Goal: Use online tool/utility: Utilize a website feature to perform a specific function

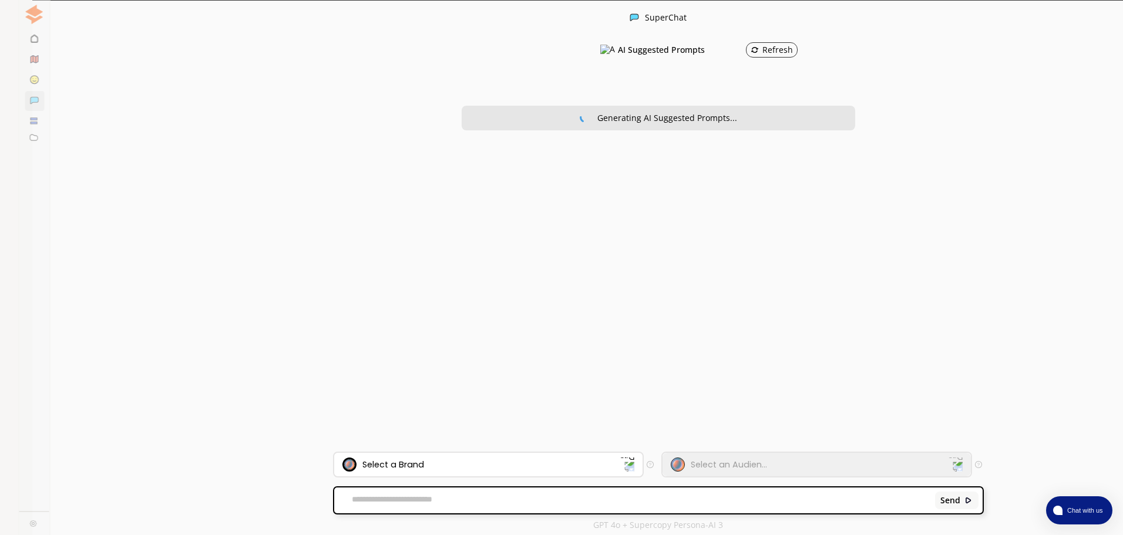
click at [461, 448] on div "AI Suggested Prompts Refresh Generating AI Suggested Prompts..." at bounding box center [658, 244] width 650 height 416
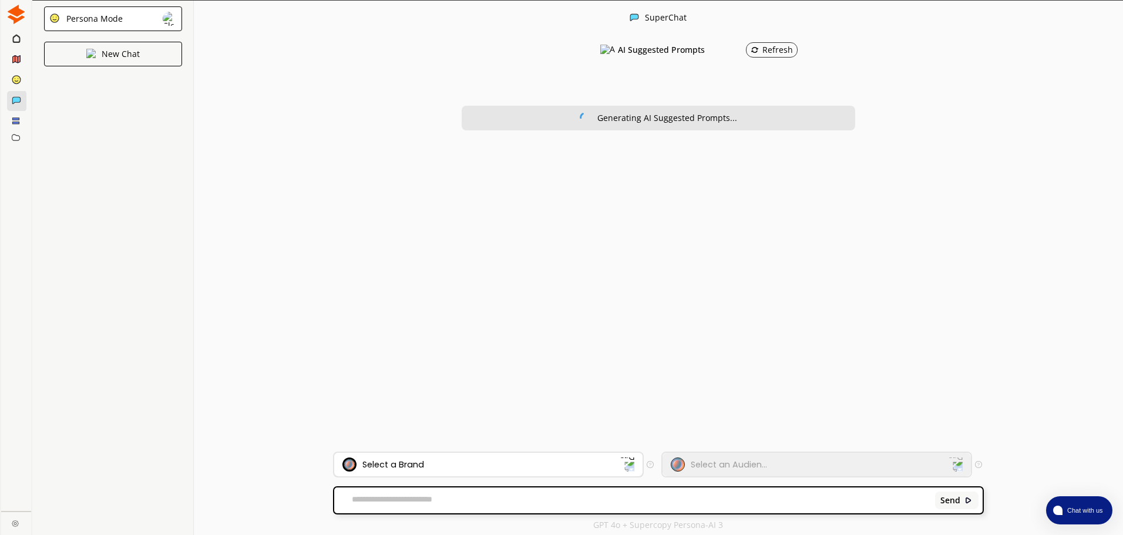
click at [461, 454] on div "Select a Brand" at bounding box center [488, 464] width 308 height 23
click at [460, 491] on div "Send" at bounding box center [658, 500] width 648 height 26
click at [460, 493] on div "Send" at bounding box center [658, 500] width 648 height 26
click at [460, 499] on textarea at bounding box center [632, 500] width 597 height 12
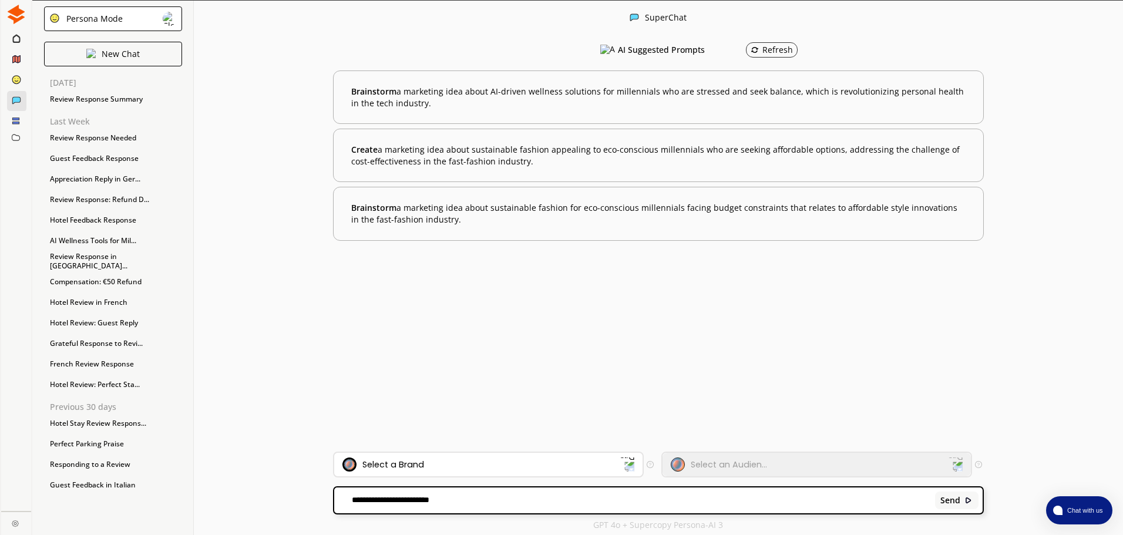
paste textarea "**********"
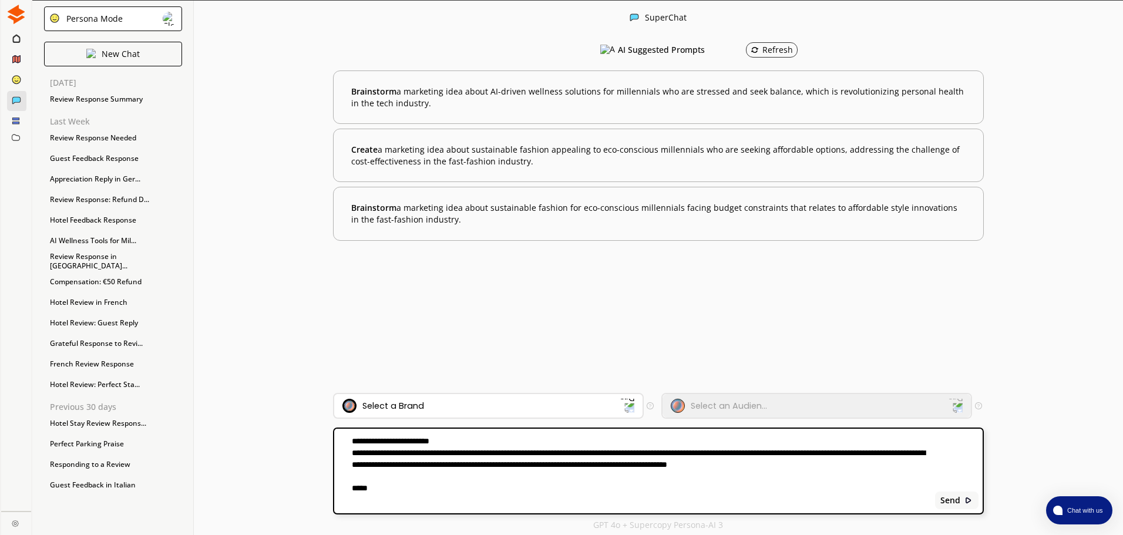
type textarea "**********"
click at [581, 399] on div "Select a Brand" at bounding box center [481, 406] width 278 height 14
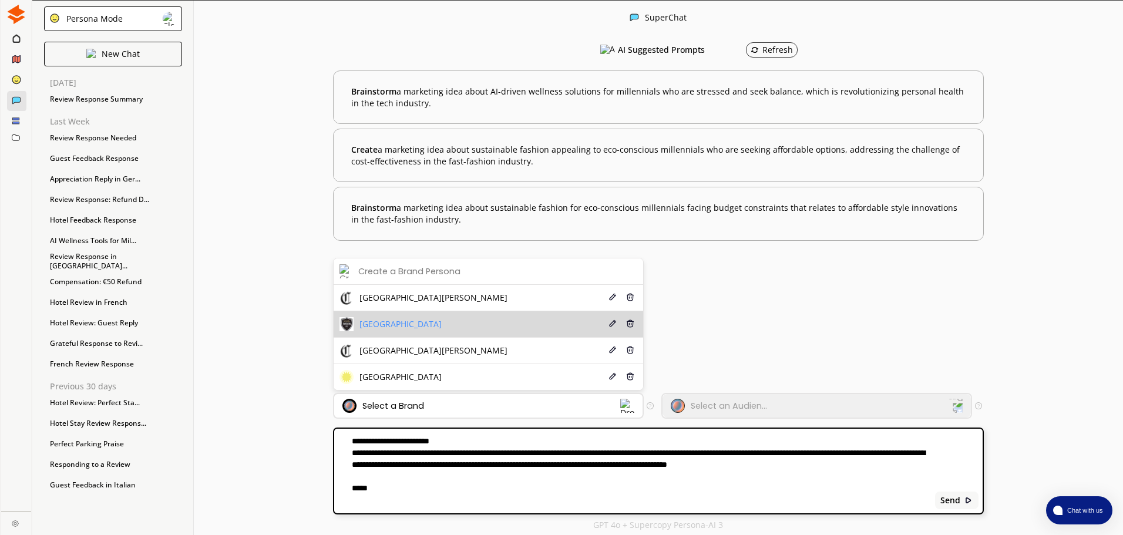
click at [496, 321] on li "[GEOGRAPHIC_DATA] Edit Delete" at bounding box center [488, 324] width 309 height 26
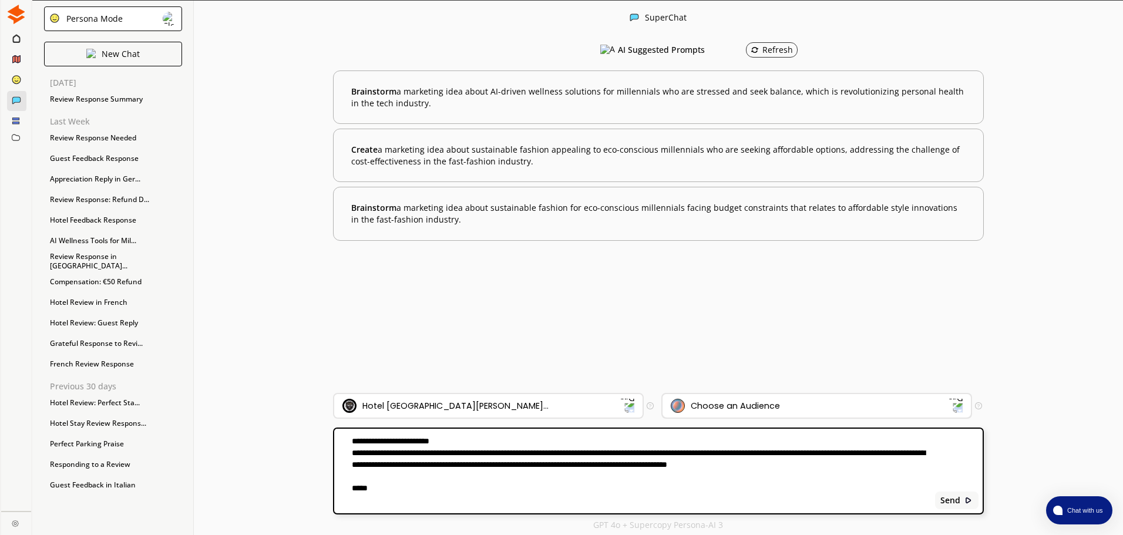
click at [748, 396] on div "Choose an Audience" at bounding box center [816, 405] width 308 height 23
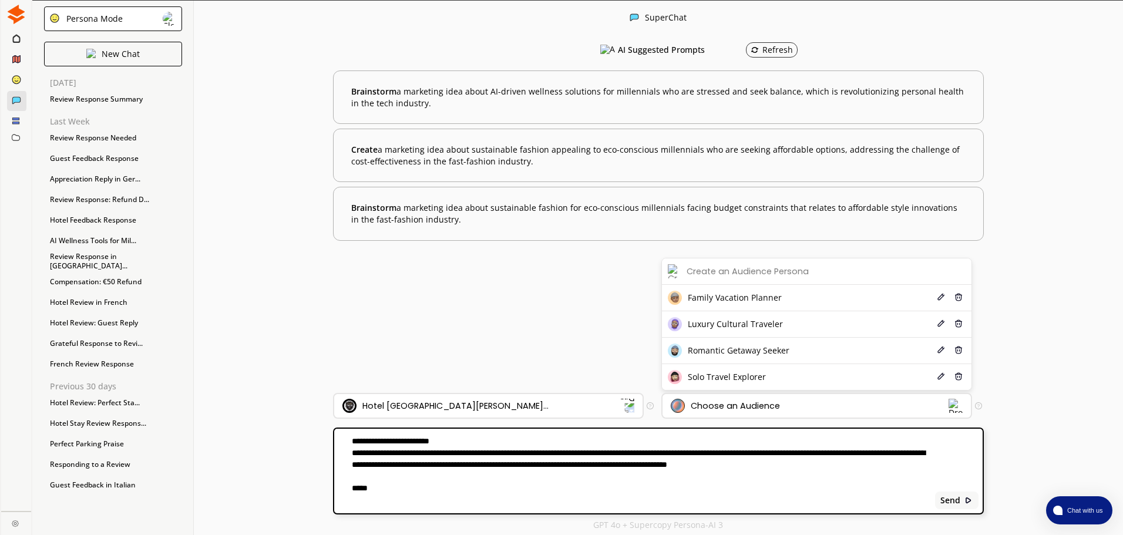
click at [723, 371] on div "Solo Travel Explorer" at bounding box center [717, 377] width 98 height 14
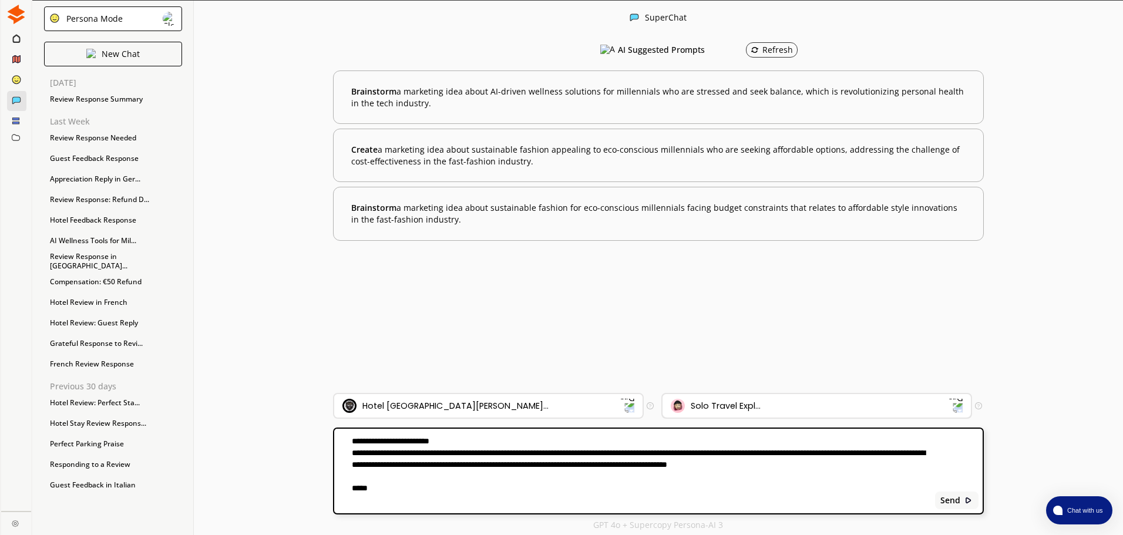
click at [708, 399] on div "Solo Travel Expl..." at bounding box center [810, 406] width 278 height 14
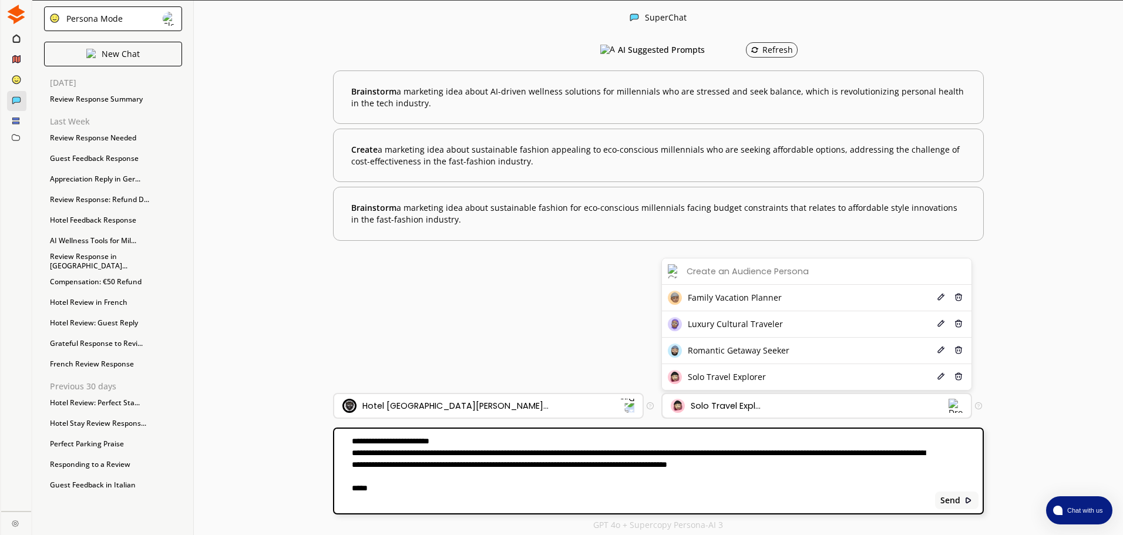
click at [708, 399] on div "Solo Travel Expl..." at bounding box center [810, 406] width 278 height 14
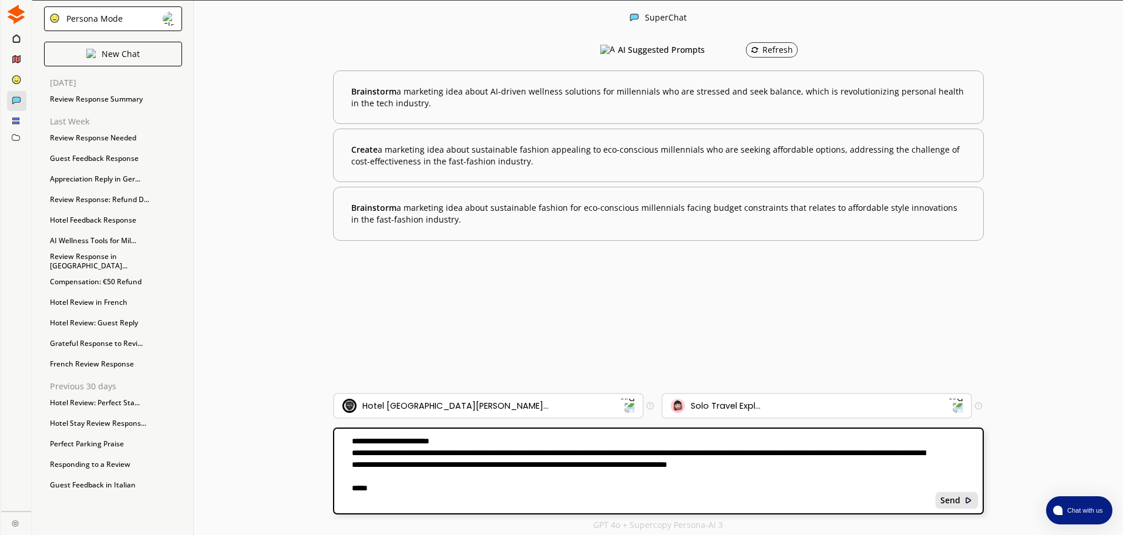
click at [948, 501] on b "Send" at bounding box center [950, 500] width 20 height 9
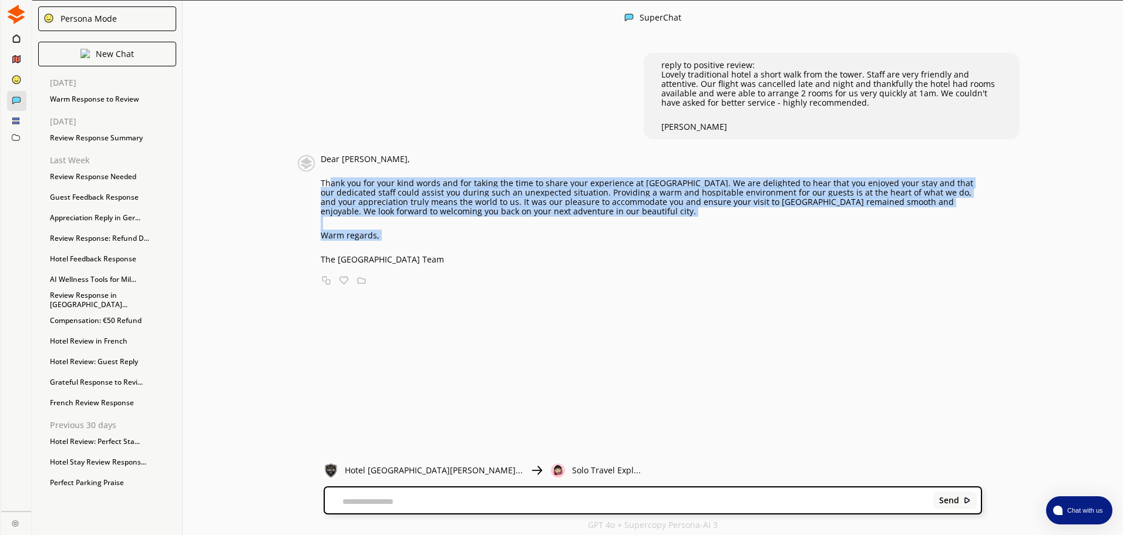
drag, startPoint x: 453, startPoint y: 252, endPoint x: 334, endPoint y: 177, distance: 140.6
click at [334, 177] on div "Dear [PERSON_NAME], Thank you for your kind words and for taking the time to sh…" at bounding box center [651, 209] width 661 height 110
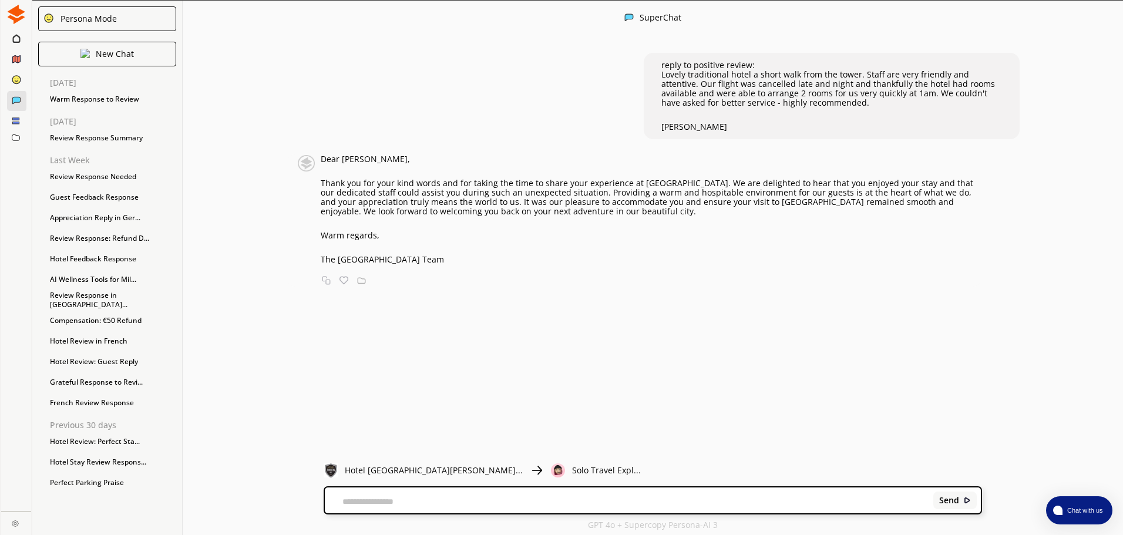
click at [322, 177] on div "Dear [PERSON_NAME], Thank you for your kind words and for taking the time to sh…" at bounding box center [640, 209] width 684 height 110
drag, startPoint x: 326, startPoint y: 181, endPoint x: 457, endPoint y: 272, distance: 159.6
click at [457, 272] on div "Dear [PERSON_NAME], Thank you for your kind words and for taking the time to sh…" at bounding box center [634, 220] width 696 height 132
copy div "Thank you for your kind words and for taking the time to share your experience …"
click at [551, 466] on img at bounding box center [558, 470] width 14 height 14
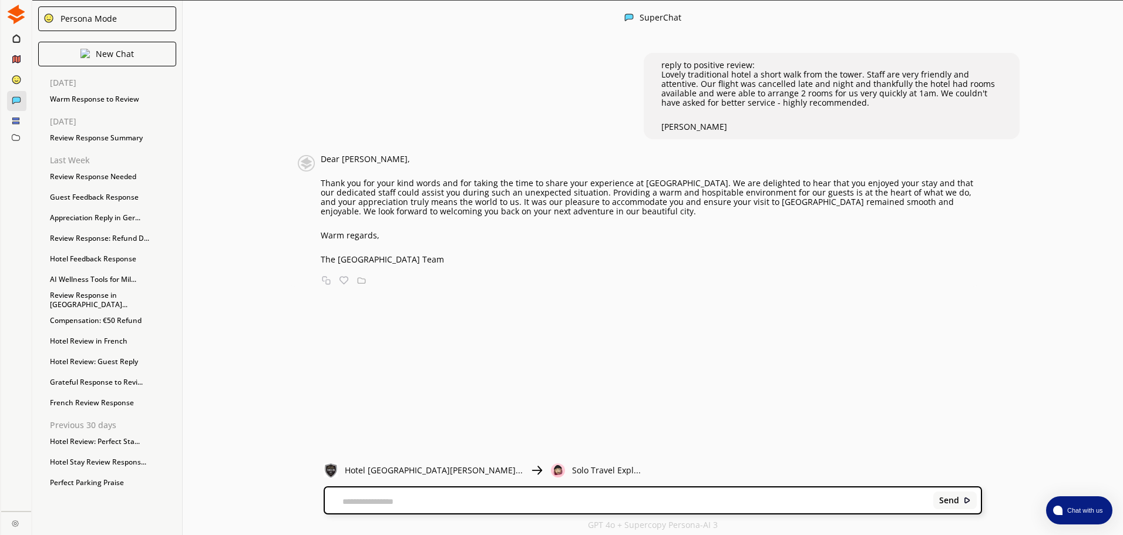
click at [530, 466] on img at bounding box center [537, 470] width 14 height 14
click at [572, 467] on p "Solo Travel Expl..." at bounding box center [606, 470] width 69 height 9
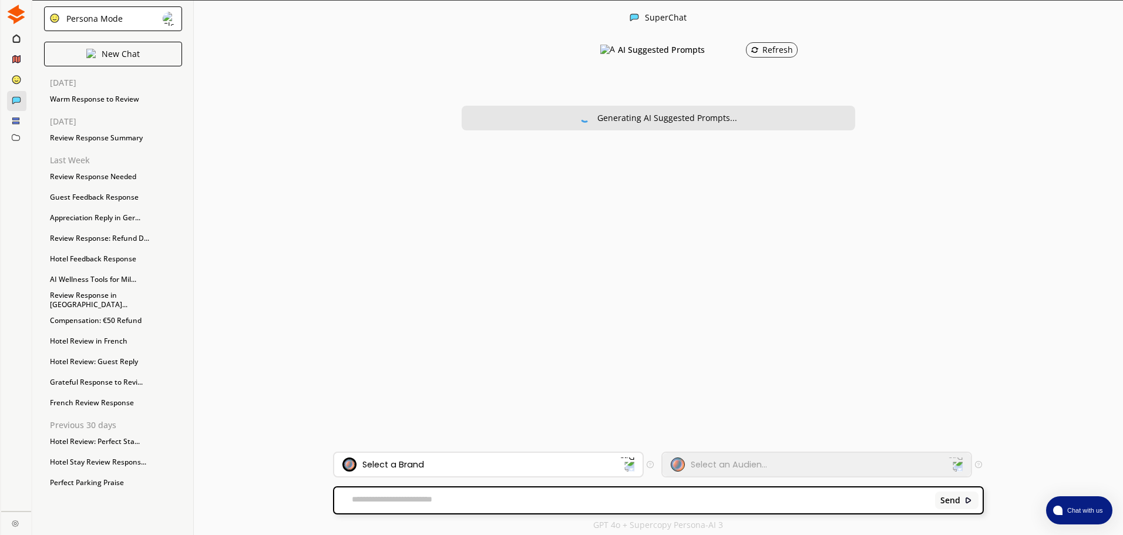
click at [480, 488] on div "Send" at bounding box center [658, 500] width 648 height 26
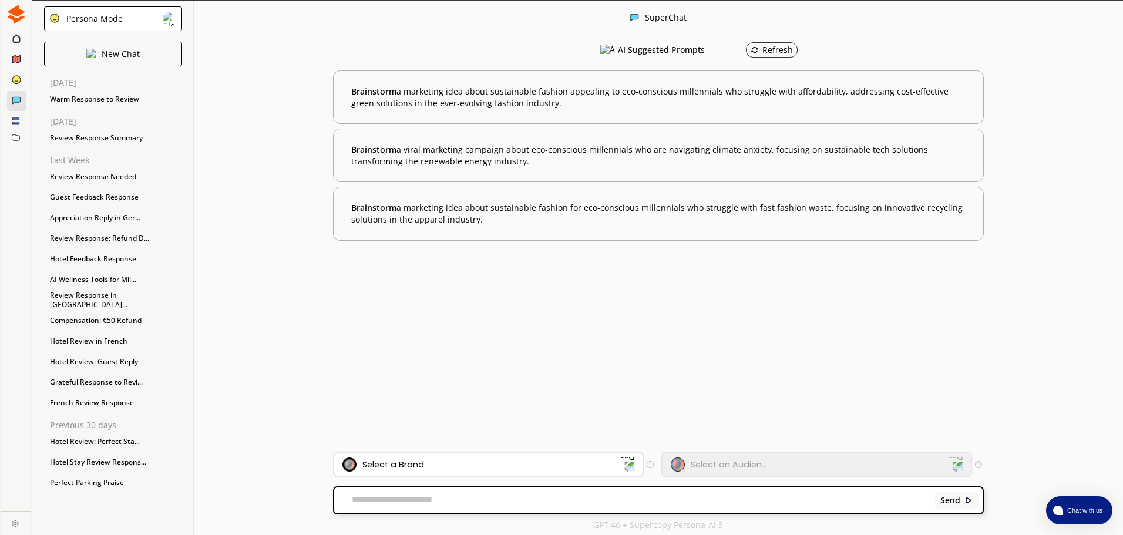
click at [418, 453] on div "Select a Brand" at bounding box center [488, 464] width 308 height 23
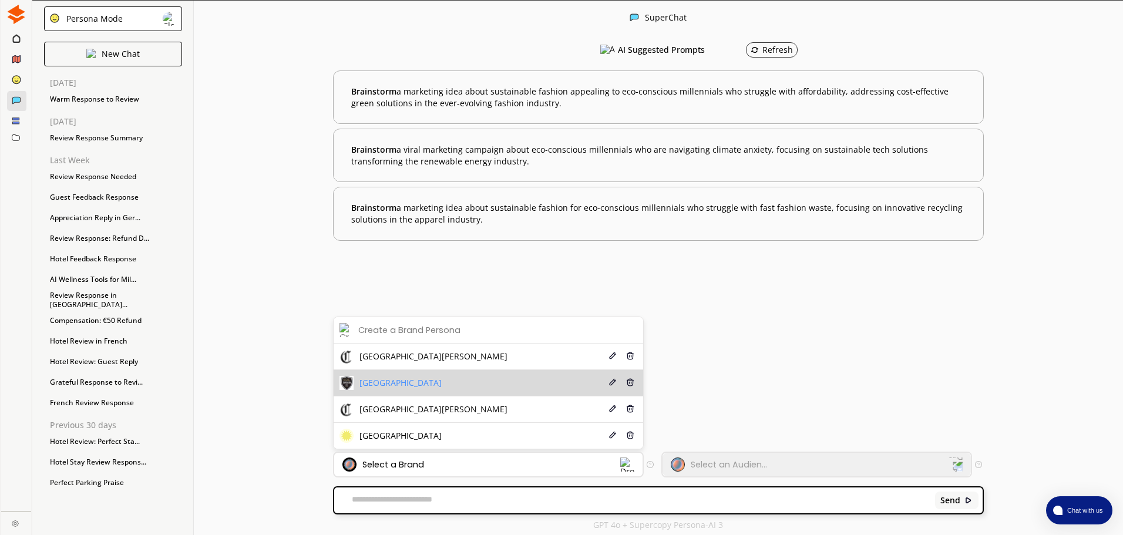
click at [408, 371] on li "[GEOGRAPHIC_DATA] Edit Delete" at bounding box center [488, 383] width 309 height 26
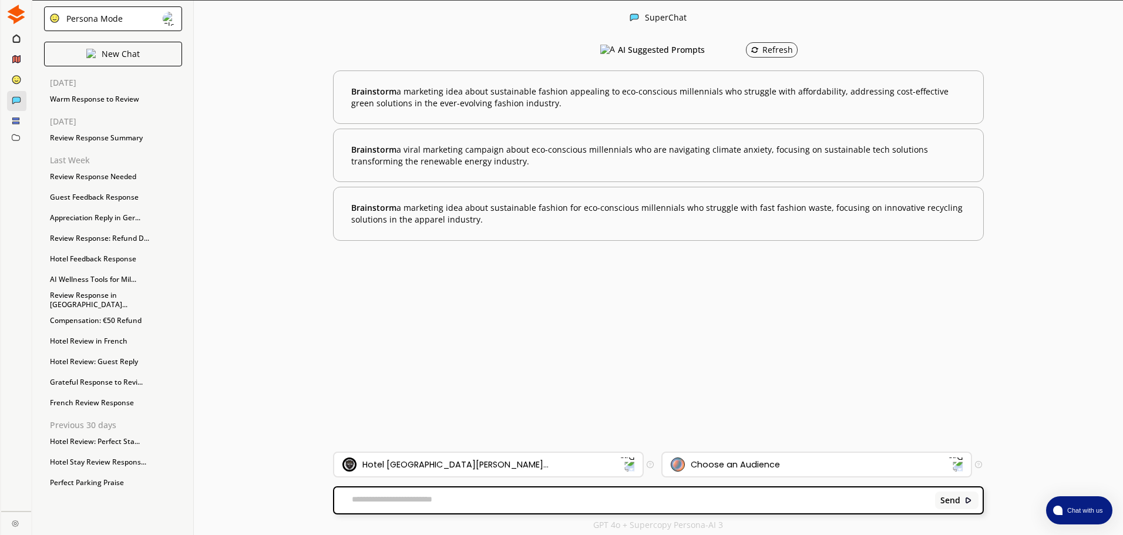
click at [461, 489] on div "Send" at bounding box center [658, 500] width 648 height 26
click at [452, 490] on div "Send" at bounding box center [658, 500] width 648 height 26
click at [450, 494] on textarea at bounding box center [632, 500] width 597 height 12
paste textarea "**********"
click at [352, 499] on textarea "**********" at bounding box center [632, 500] width 597 height 12
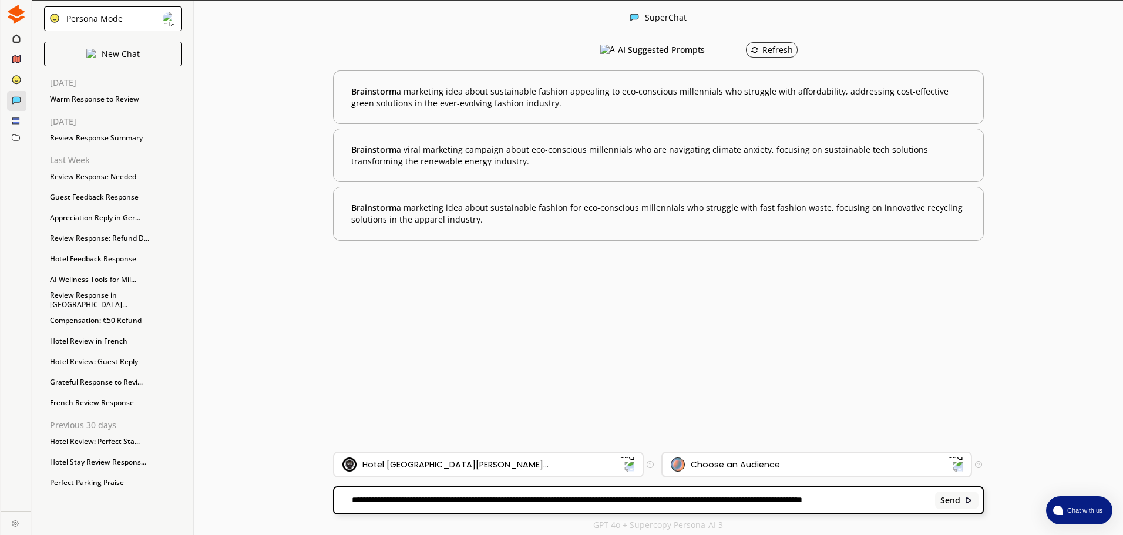
type textarea "**********"
click at [767, 461] on div "Choose an Audience" at bounding box center [735, 464] width 89 height 9
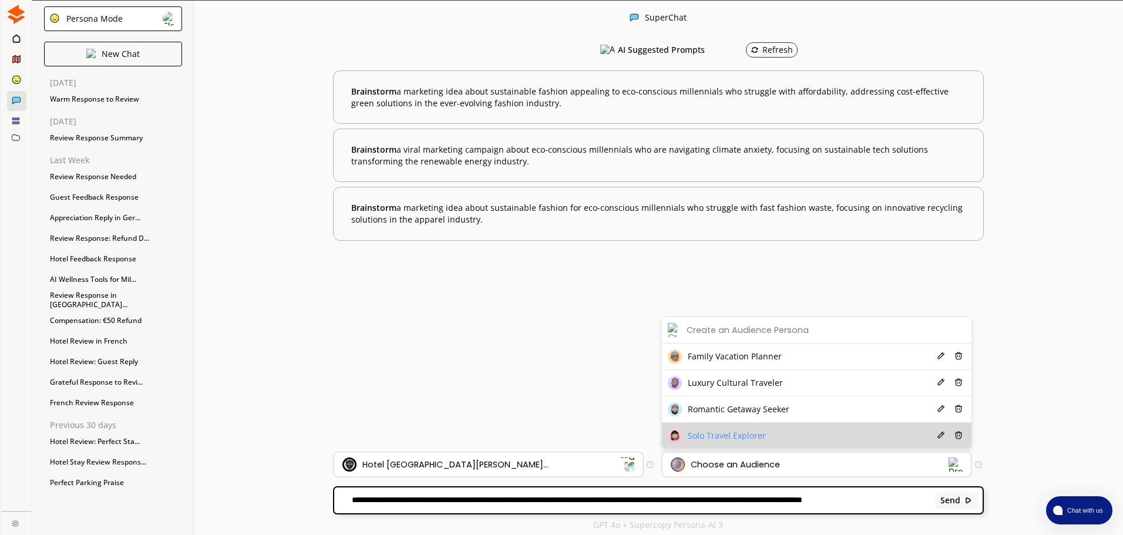
click at [735, 429] on div "Solo Travel Explorer" at bounding box center [717, 436] width 98 height 14
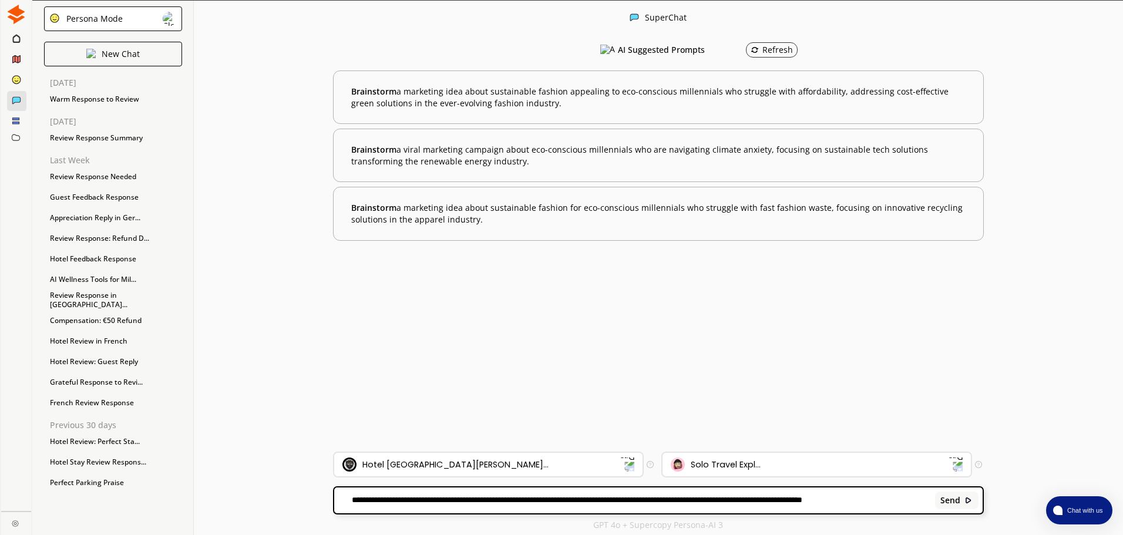
click at [866, 496] on textarea "**********" at bounding box center [632, 500] width 597 height 12
click at [943, 500] on b "Send" at bounding box center [950, 500] width 20 height 9
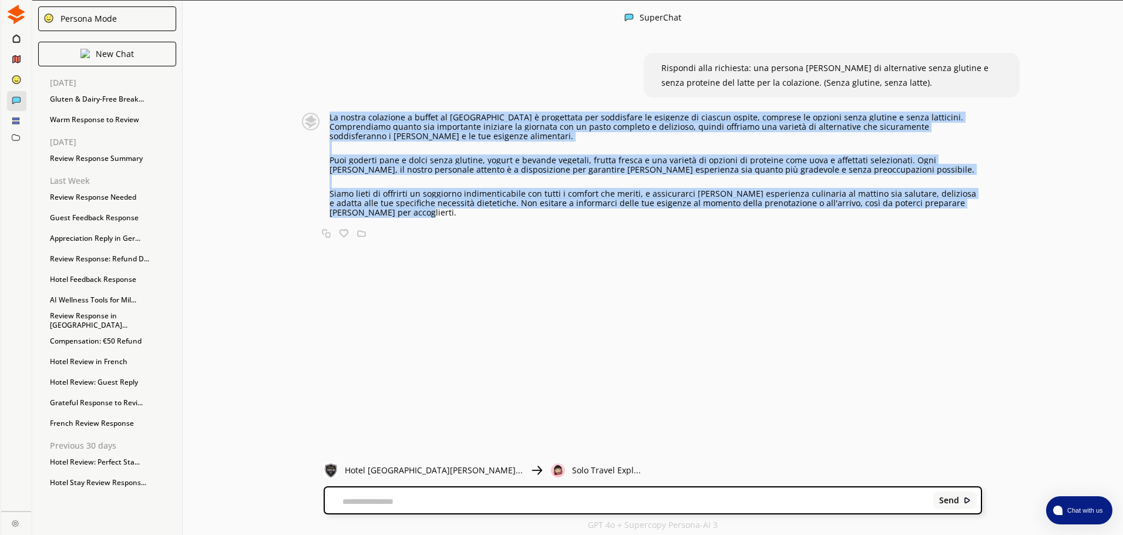
drag, startPoint x: 336, startPoint y: 115, endPoint x: 521, endPoint y: 237, distance: 221.8
